Goal: Task Accomplishment & Management: Manage account settings

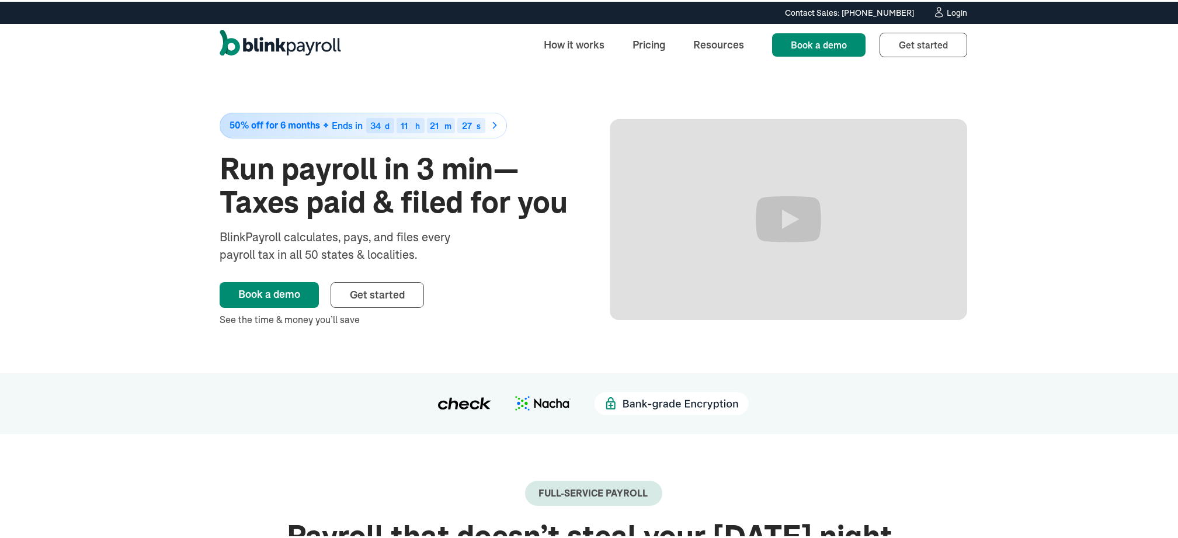
click at [956, 15] on div "Login" at bounding box center [957, 11] width 20 height 8
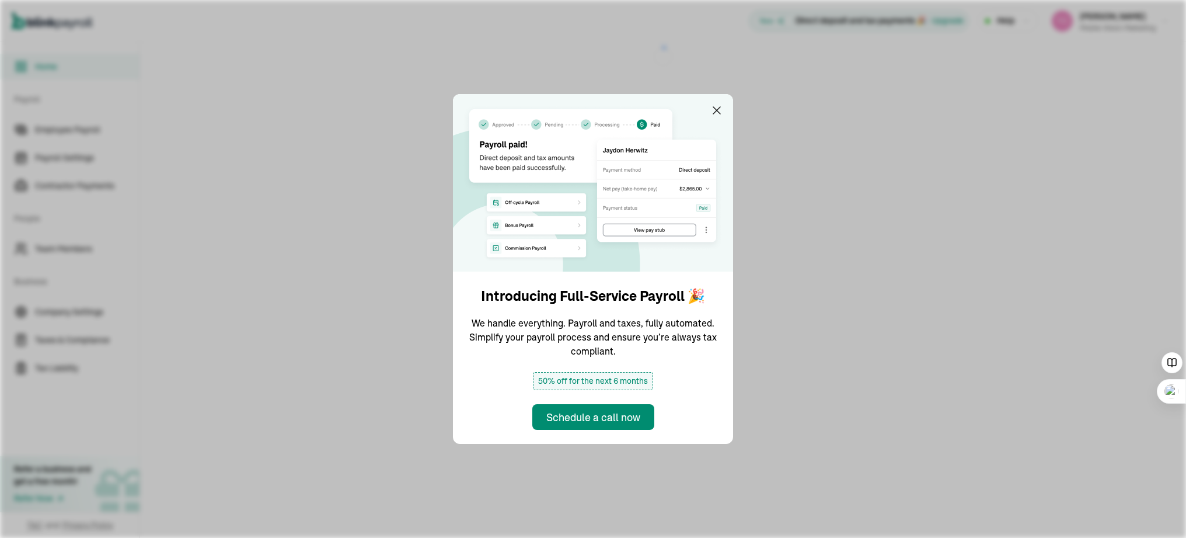
click at [716, 102] on img at bounding box center [593, 183] width 280 height 178
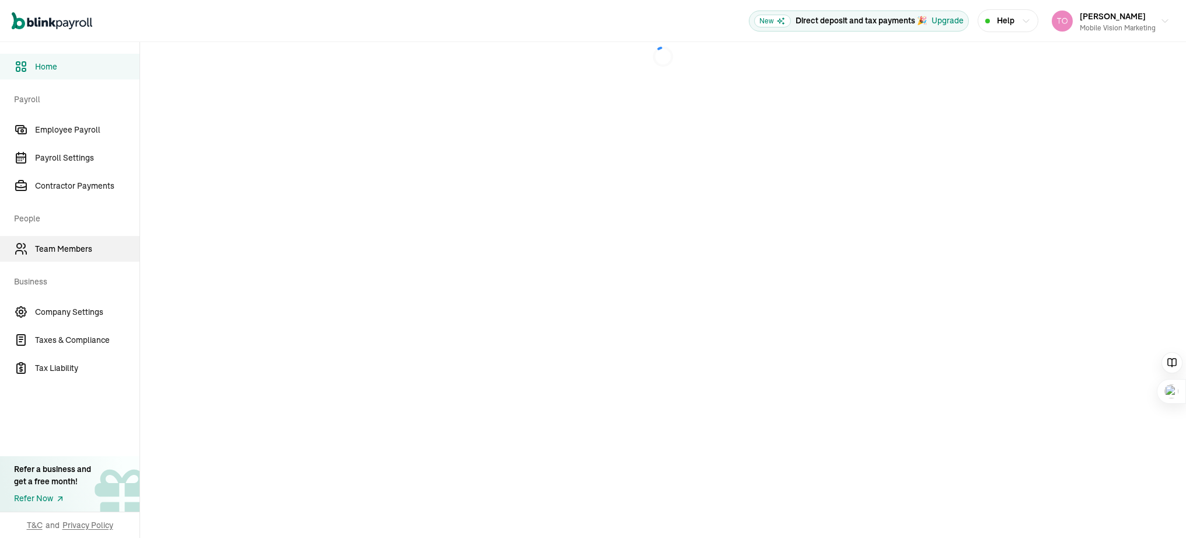
click at [65, 253] on span "Team Members" at bounding box center [87, 249] width 105 height 12
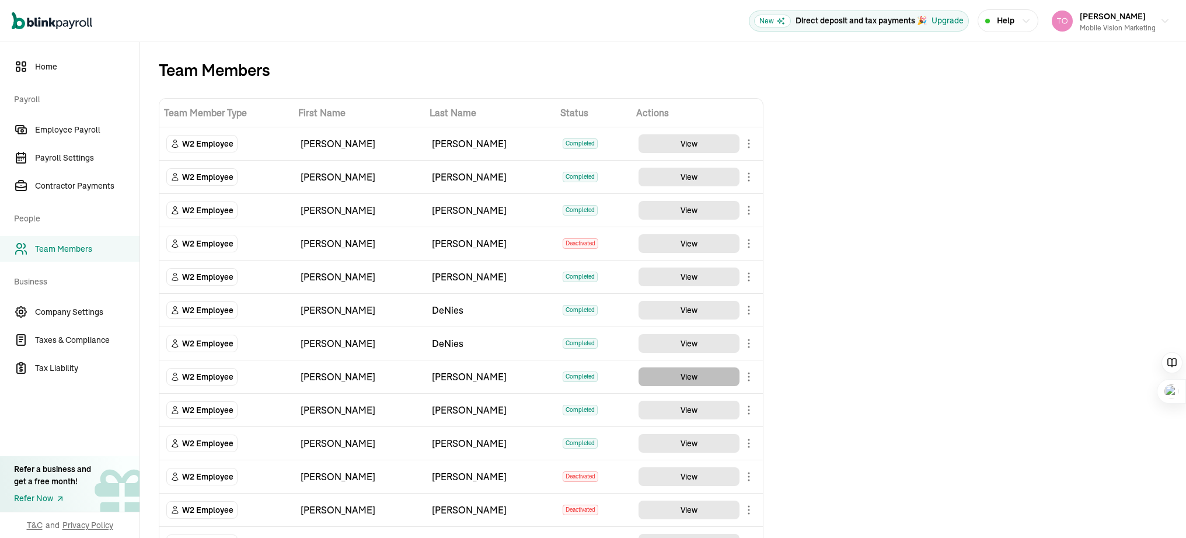
click at [683, 374] on button "View" at bounding box center [689, 376] width 101 height 19
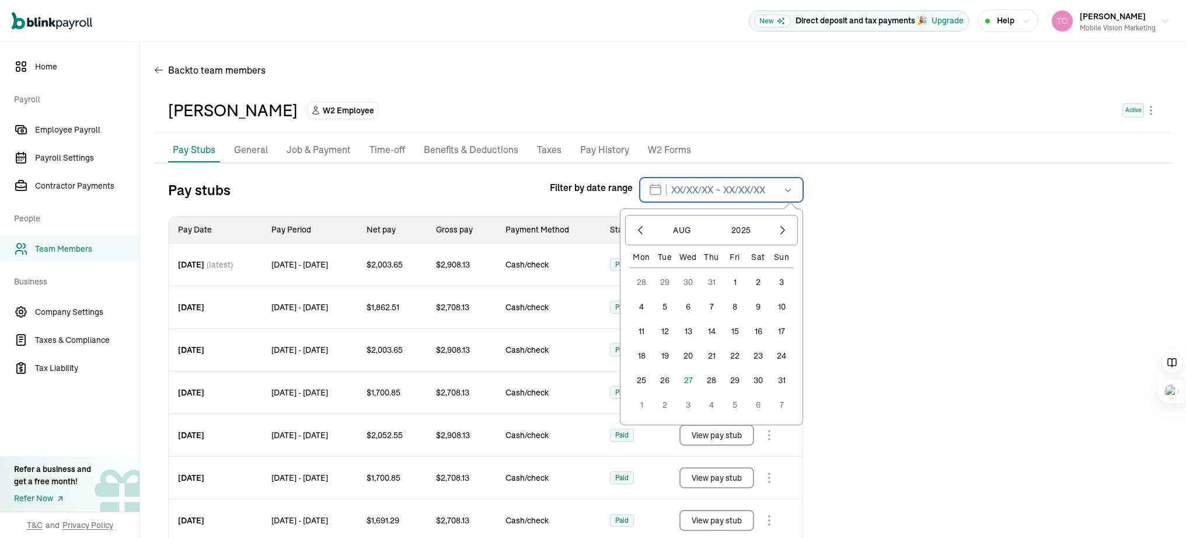
click at [704, 187] on input "text" at bounding box center [721, 190] width 163 height 25
click at [737, 283] on button "1" at bounding box center [734, 281] width 23 height 23
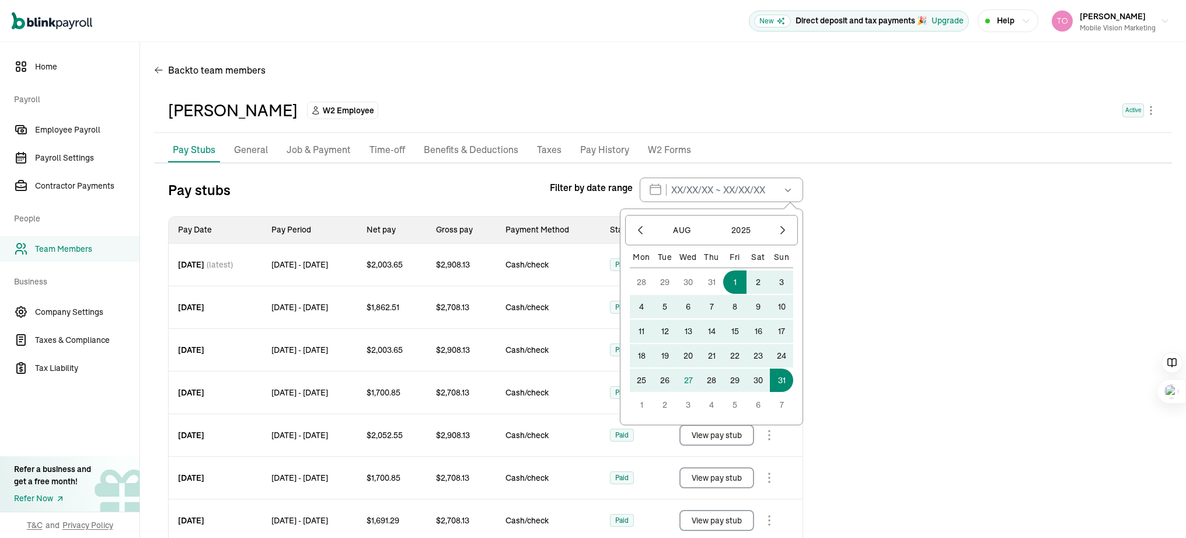
click at [775, 382] on button "31" at bounding box center [781, 379] width 23 height 23
type input "[DATE] ~ [DATE]"
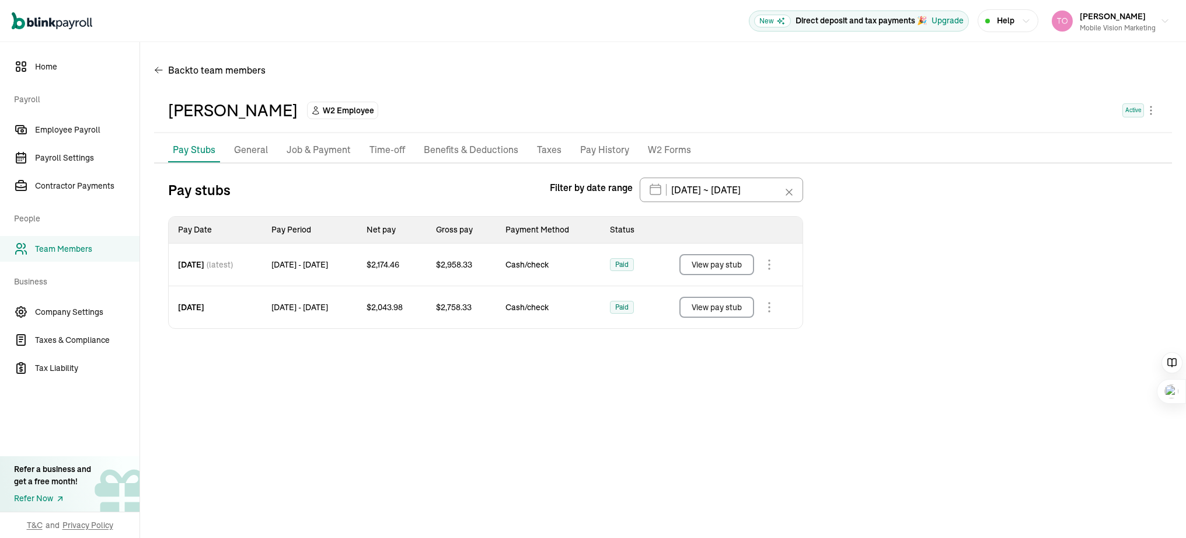
click at [719, 270] on button "View pay stub" at bounding box center [717, 264] width 75 height 21
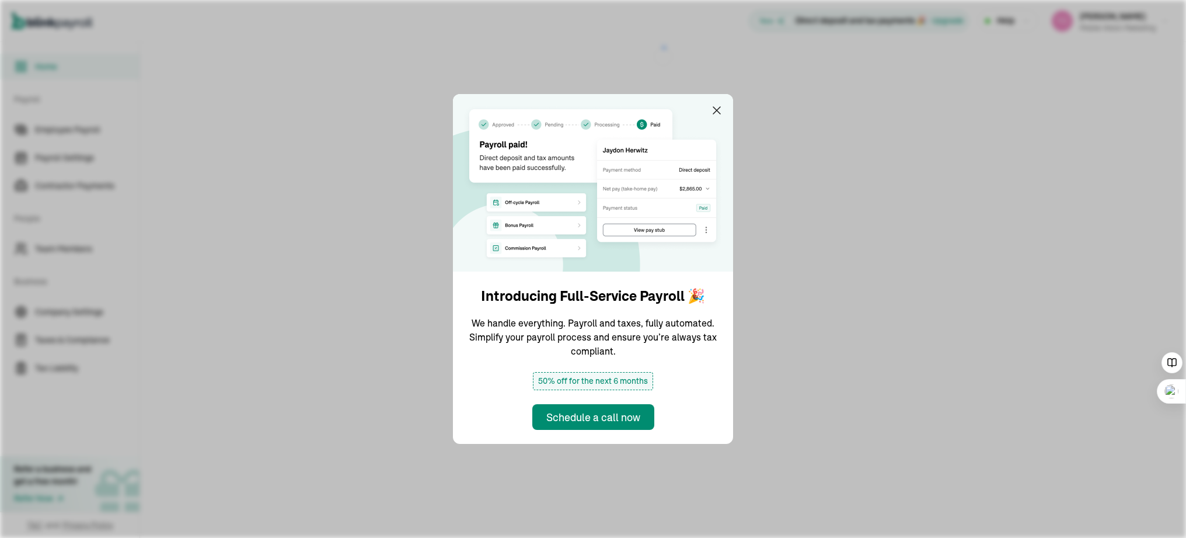
click at [716, 102] on img at bounding box center [593, 183] width 280 height 178
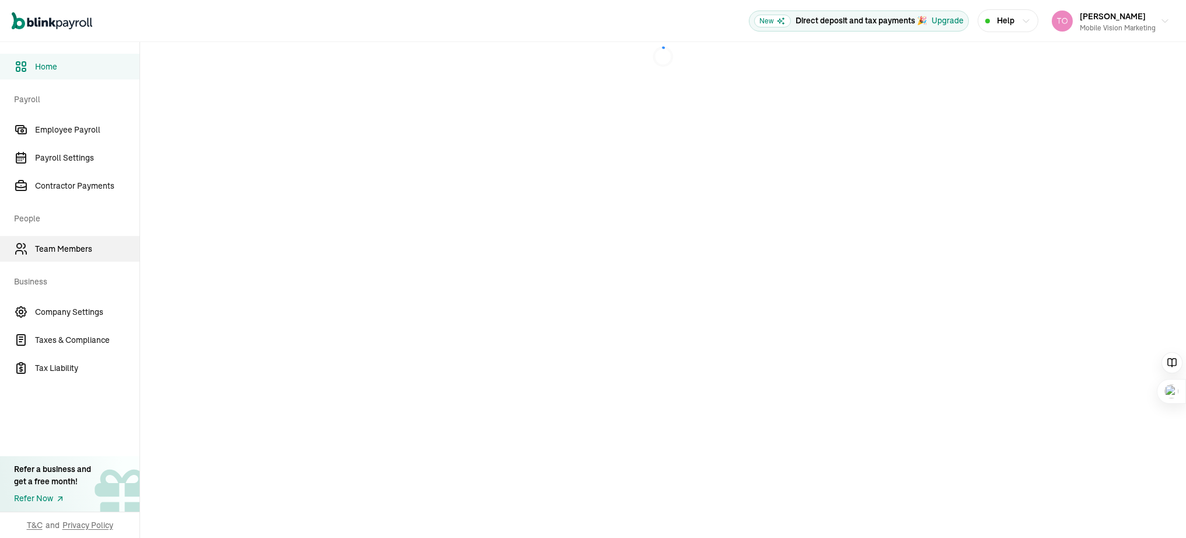
click at [65, 253] on span "Team Members" at bounding box center [87, 249] width 105 height 12
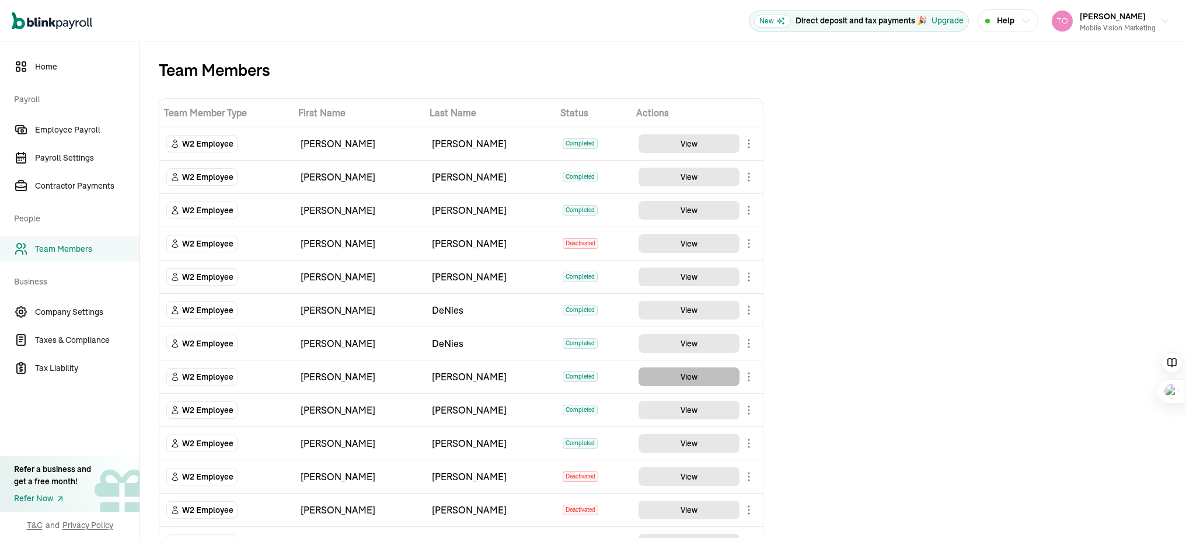
click at [683, 374] on button "View" at bounding box center [689, 376] width 101 height 19
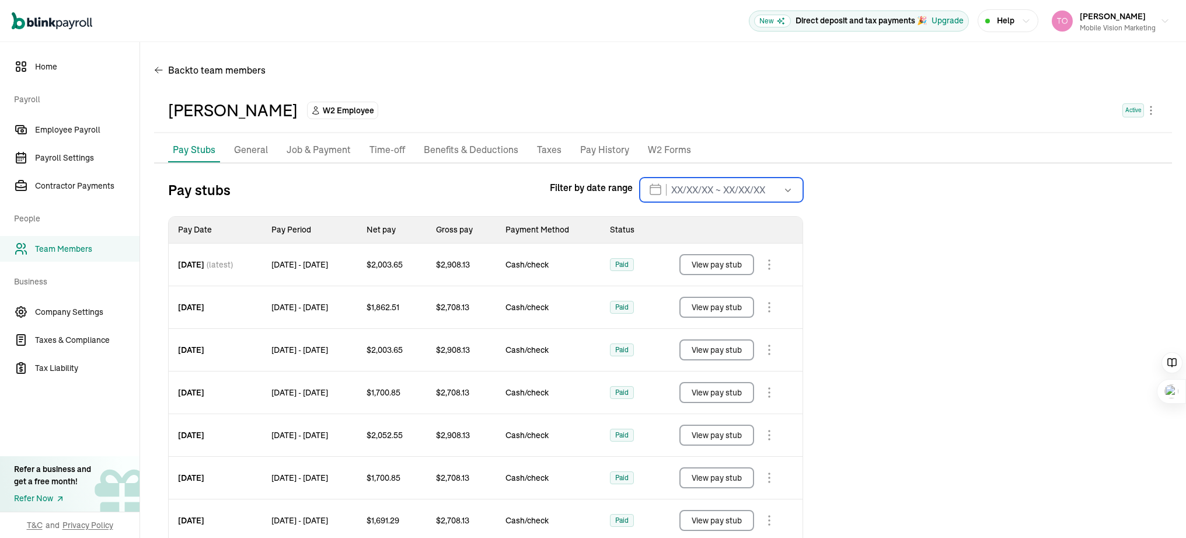
click at [704, 187] on input "text" at bounding box center [721, 190] width 163 height 25
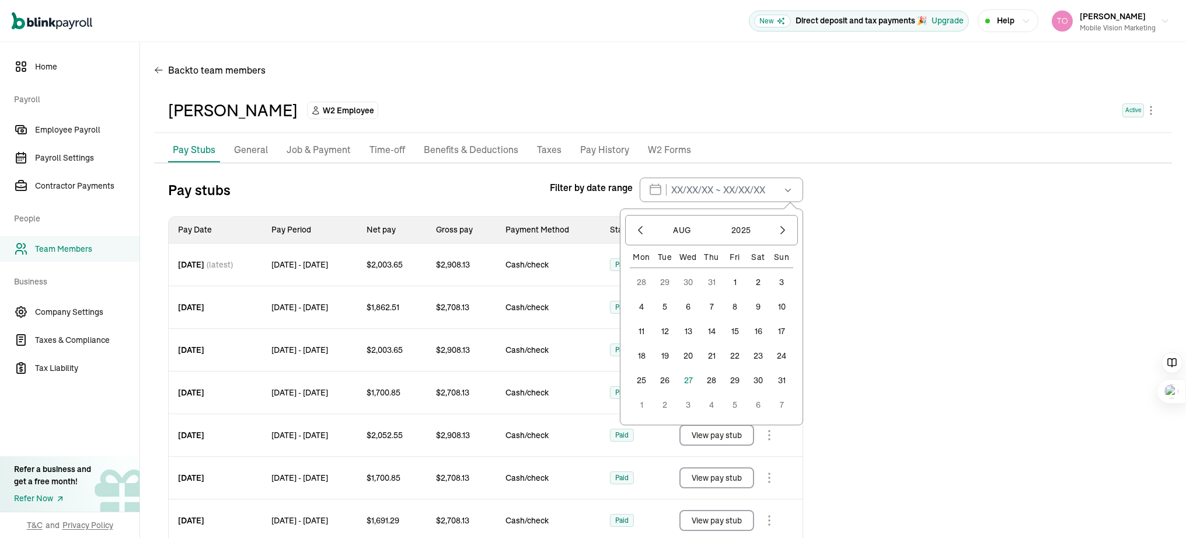
click at [737, 283] on button "1" at bounding box center [734, 281] width 23 height 23
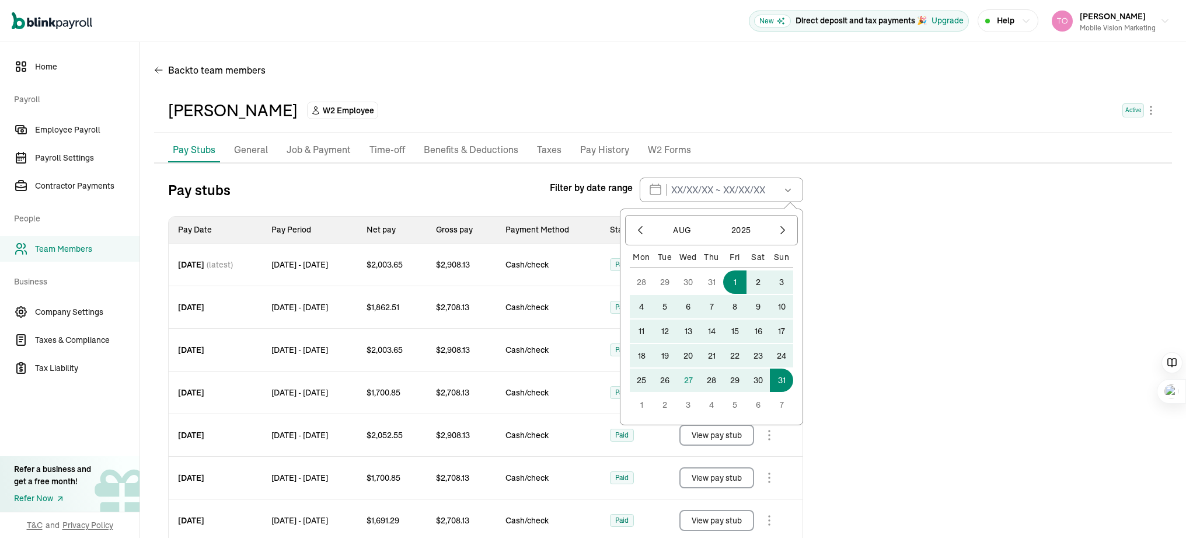
click at [775, 382] on button "31" at bounding box center [781, 379] width 23 height 23
type input "[DATE] ~ [DATE]"
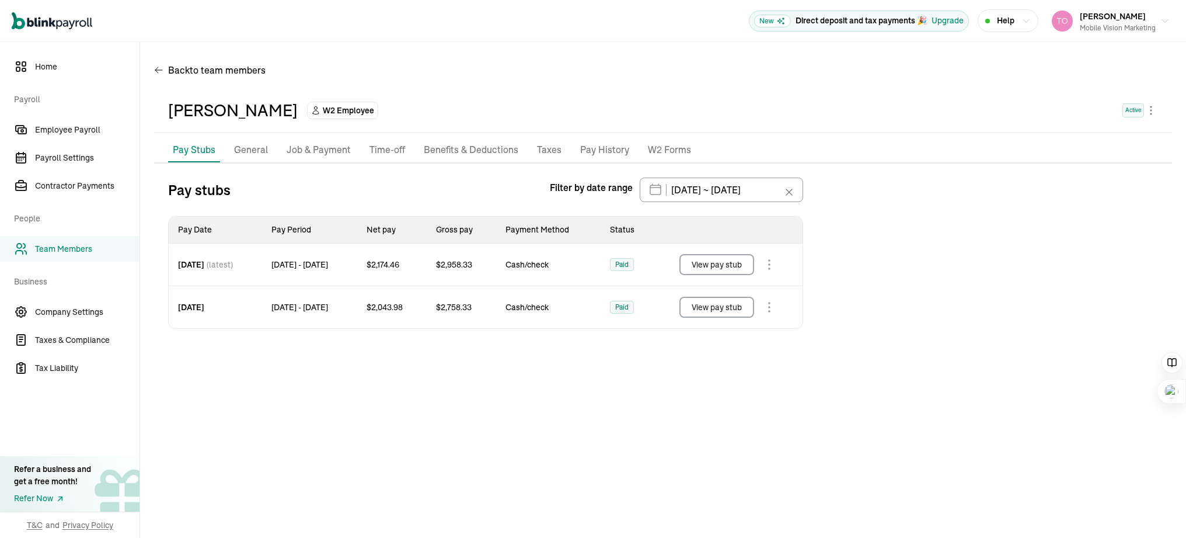
click at [719, 270] on button "View pay stub" at bounding box center [717, 264] width 75 height 21
